Goal: Information Seeking & Learning: Learn about a topic

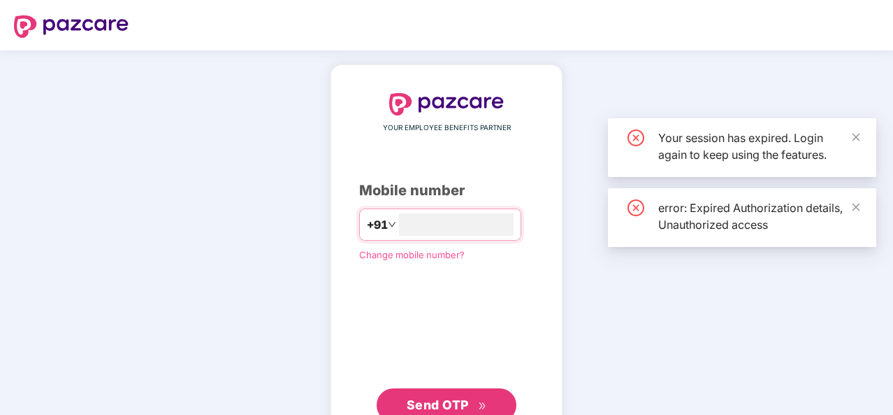
scroll to position [48, 0]
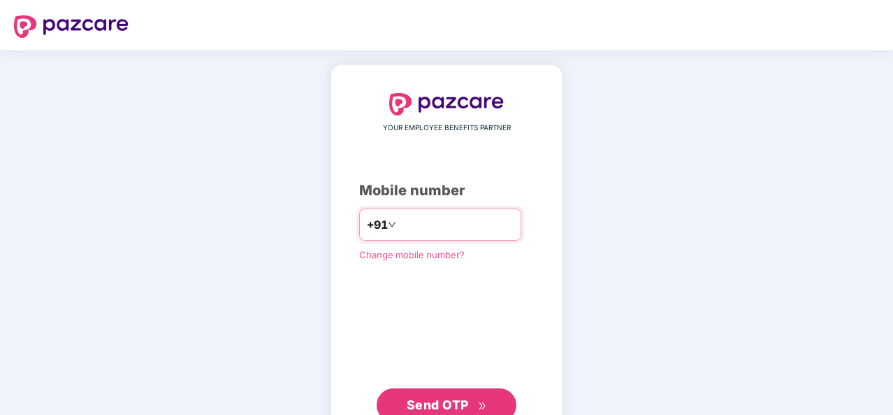
click at [414, 221] on input "number" at bounding box center [456, 224] width 115 height 22
type input "**********"
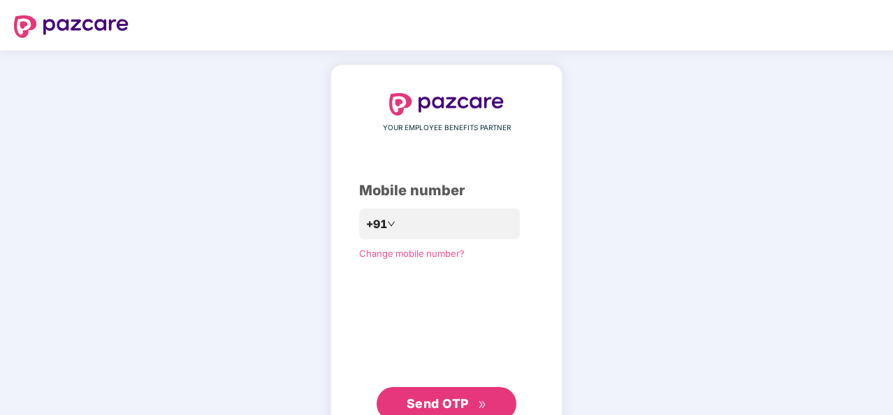
click at [405, 403] on button "Send OTP" at bounding box center [447, 404] width 140 height 34
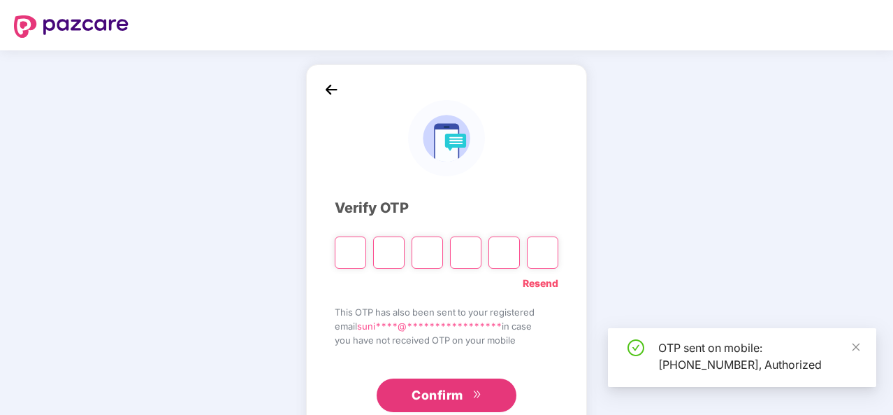
click at [357, 259] on input "Please enter verification code. Digit 1" at bounding box center [350, 252] width 31 height 32
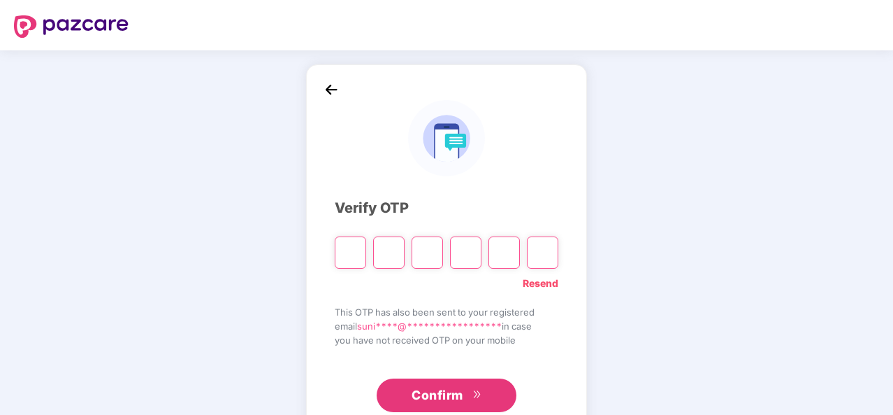
type input "*"
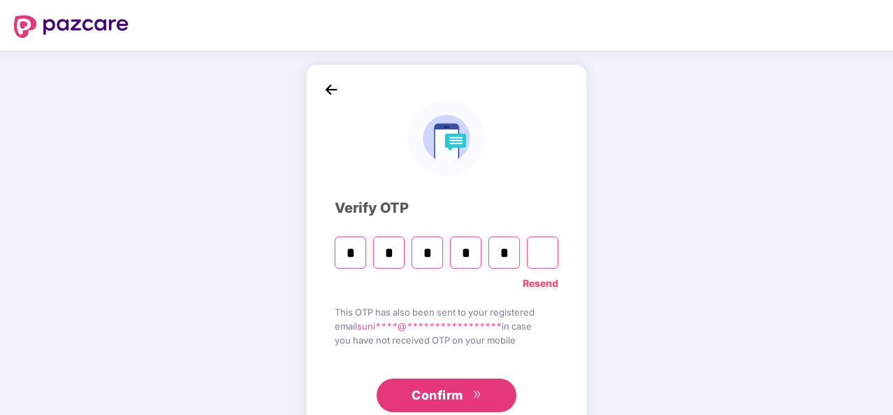
type input "*"
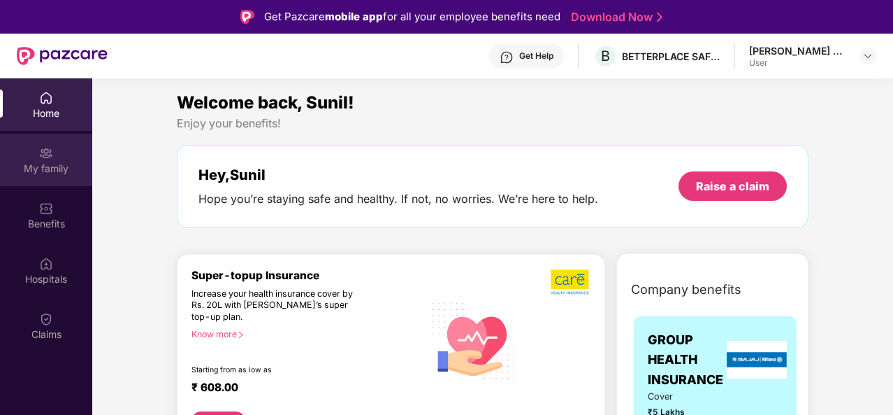
click at [32, 165] on div "My family" at bounding box center [46, 168] width 92 height 14
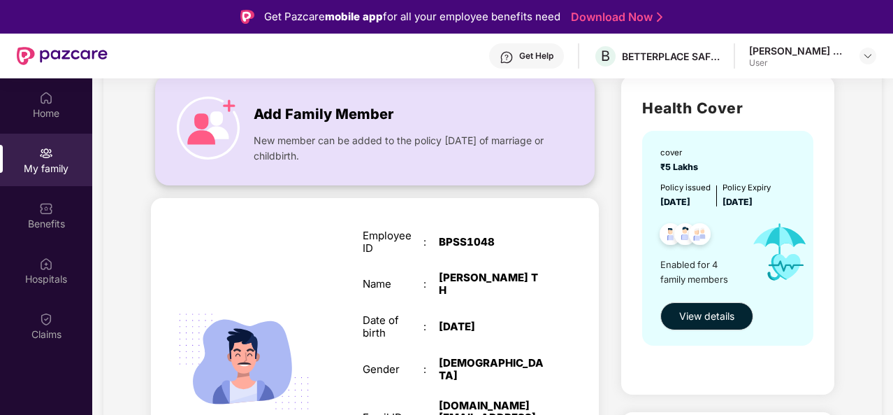
scroll to position [104, 0]
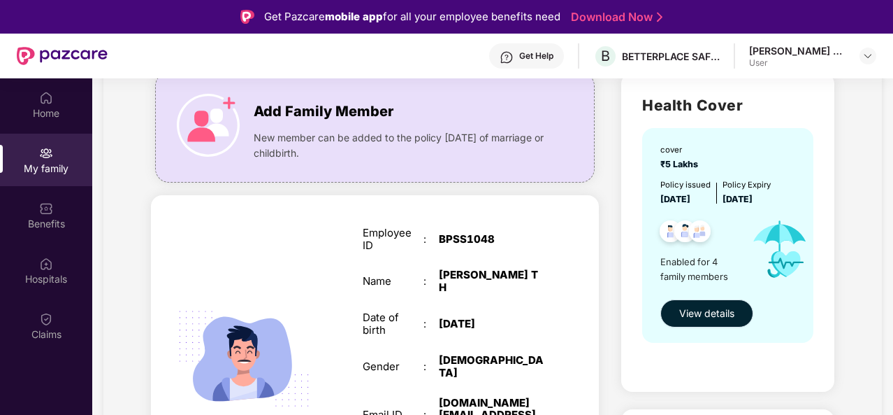
click at [691, 312] on span "View details" at bounding box center [706, 312] width 55 height 15
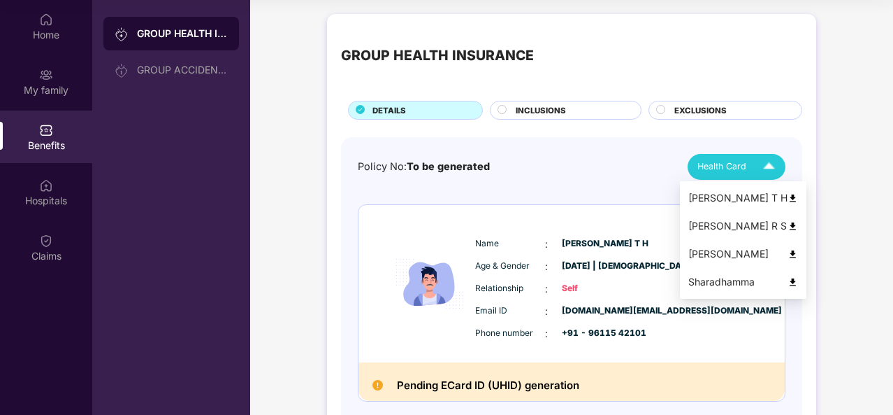
click at [726, 161] on span "Health Card" at bounding box center [722, 166] width 49 height 14
click at [788, 200] on img at bounding box center [793, 198] width 10 height 10
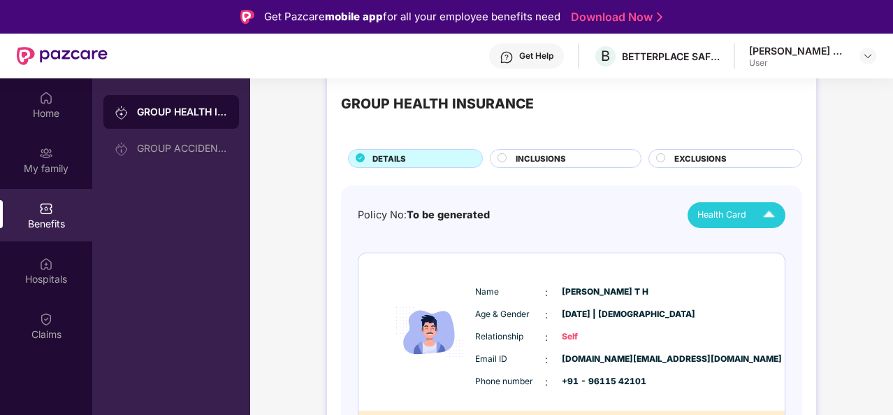
scroll to position [29, 0]
click at [575, 156] on div "INCLUSIONS" at bounding box center [571, 160] width 125 height 15
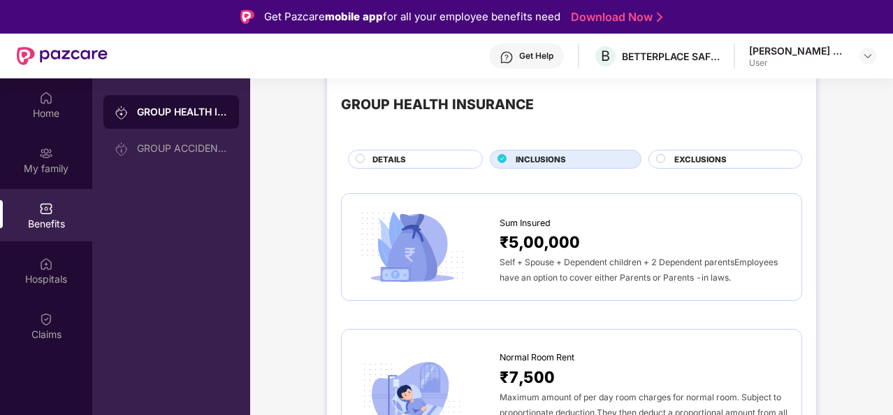
click at [438, 159] on div "DETAILS" at bounding box center [421, 160] width 110 height 15
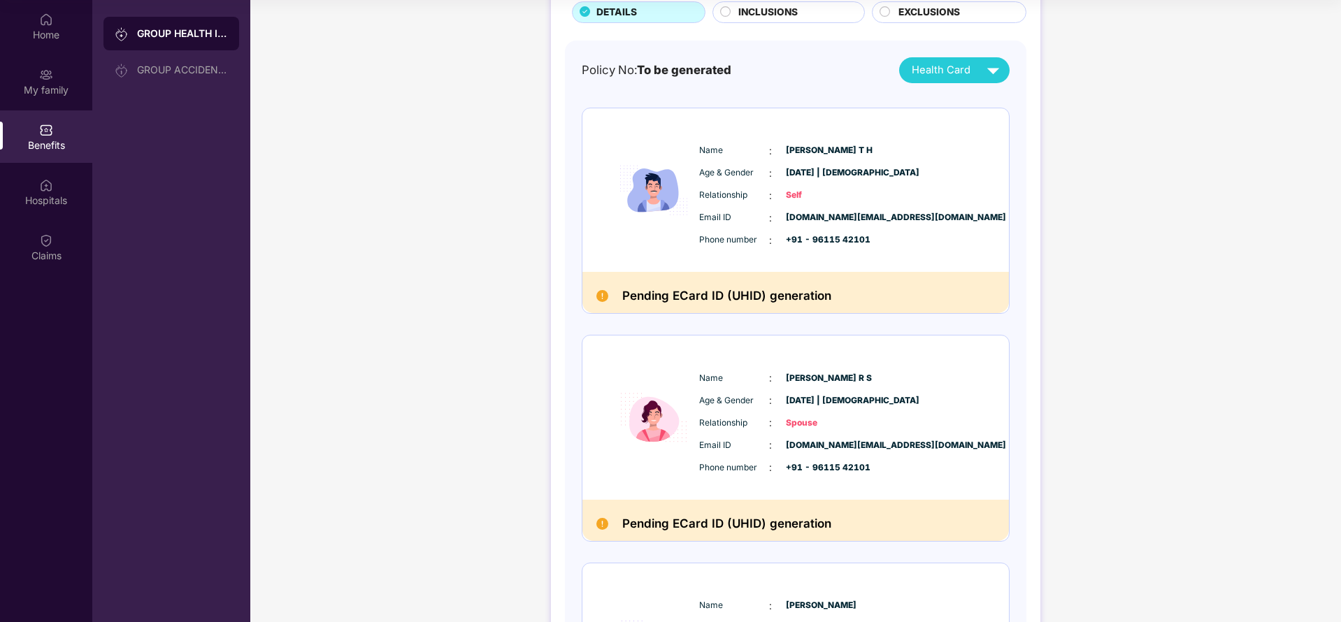
scroll to position [0, 0]
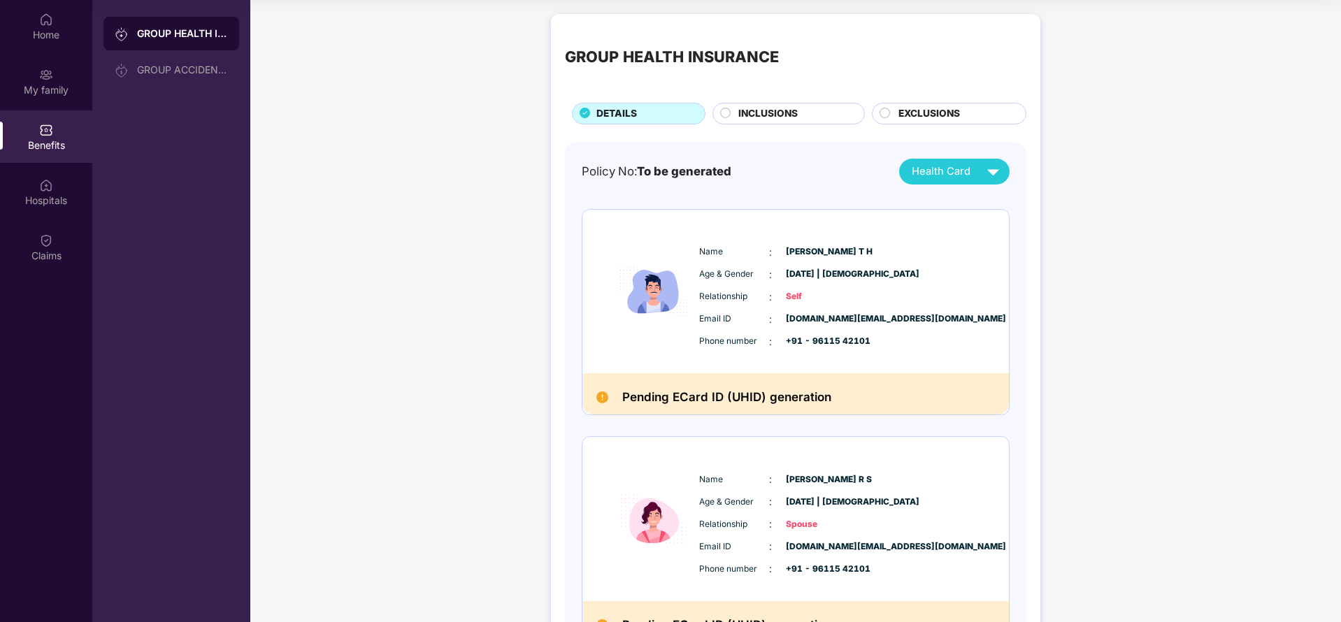
click at [652, 292] on img at bounding box center [654, 292] width 84 height 136
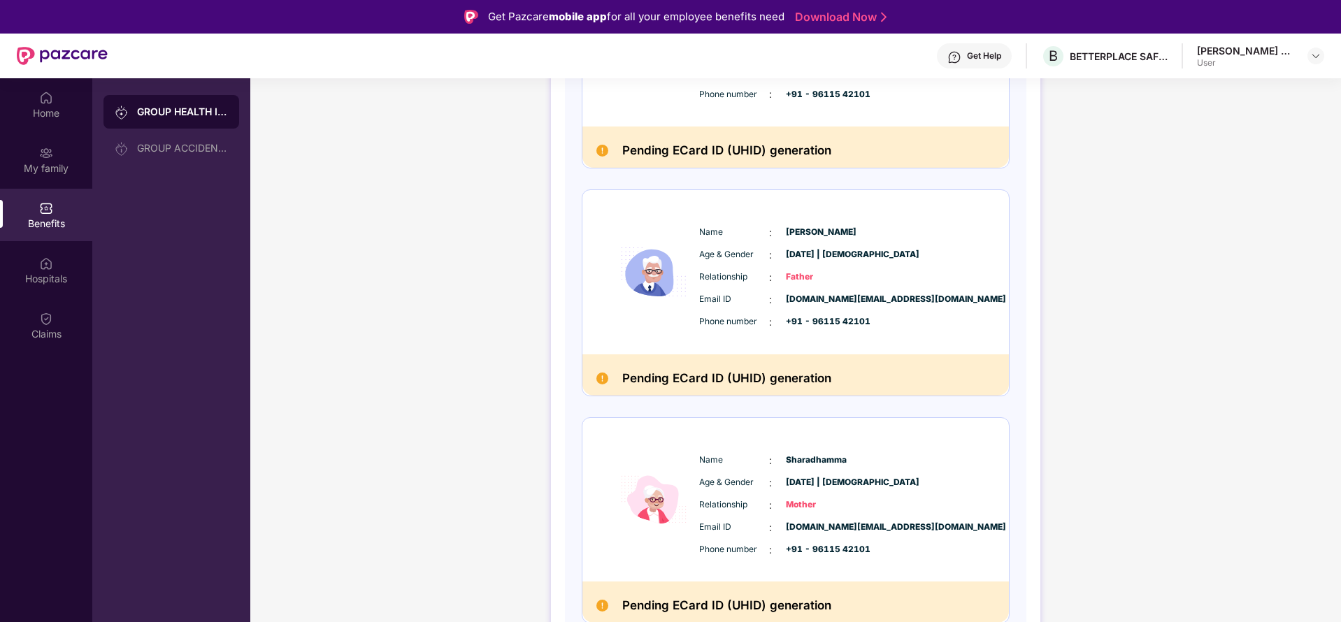
scroll to position [556, 0]
